Goal: Find contact information: Find contact information

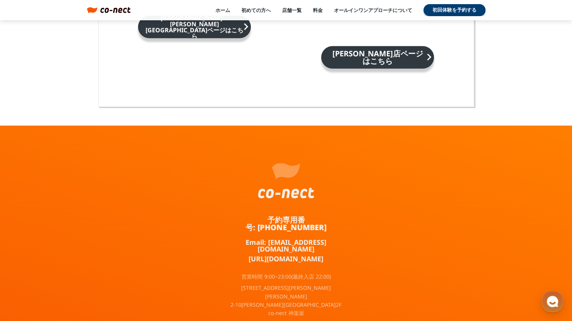
scroll to position [4957, 0]
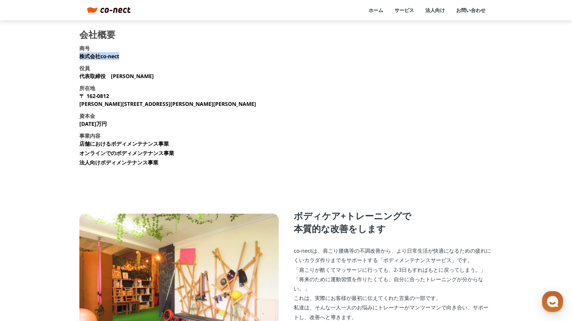
drag, startPoint x: 78, startPoint y: 56, endPoint x: 122, endPoint y: 58, distance: 43.7
click at [122, 58] on main "会社概要 商号 株式会社co-nect 役員 代表取締役　中山 友貴 所在地 〒 162-0812 東京都新宿区西五軒町2-10 東松ビル2F 資本金 135…" at bounding box center [286, 217] width 572 height 375
copy p "株式会社co-nect"
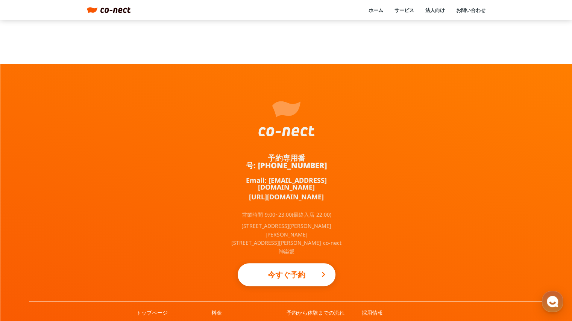
scroll to position [400, 0]
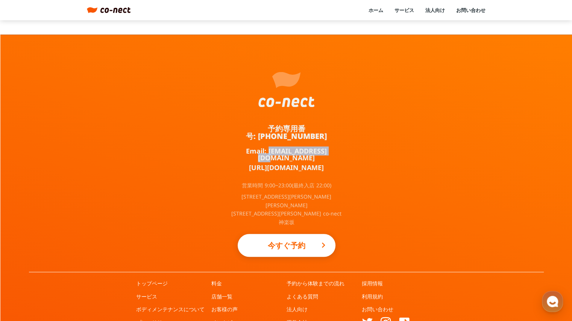
drag, startPoint x: 335, startPoint y: 145, endPoint x: 265, endPoint y: 144, distance: 69.6
click at [265, 144] on div "予約専用番号: 050-3645-2324 Email: info@co-nect.co.jp https://lin.ee/TQ5dRbT 営業時間 9:0…" at bounding box center [286, 154] width 113 height 238
copy link "info@co-nect.co.jp"
